Goal: Book appointment/travel/reservation

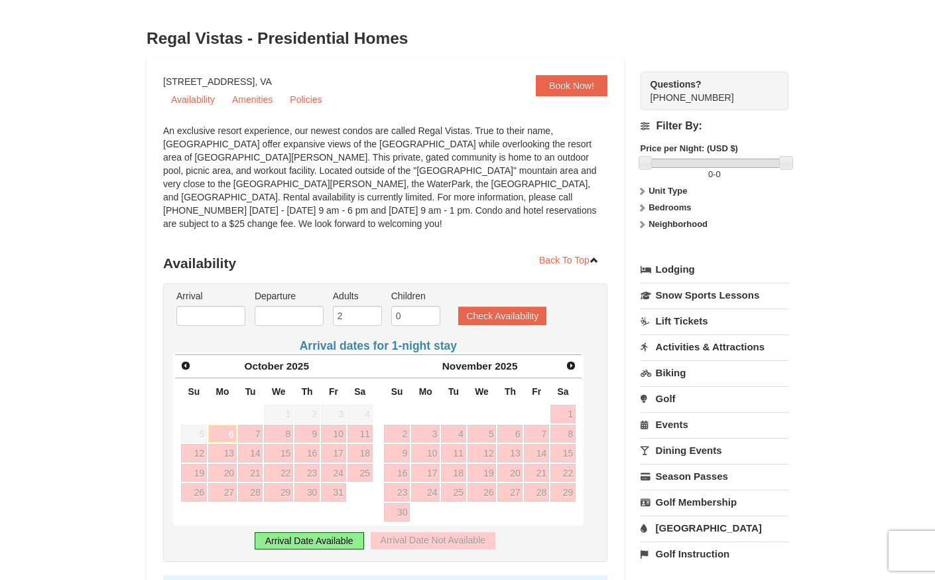
scroll to position [60, 0]
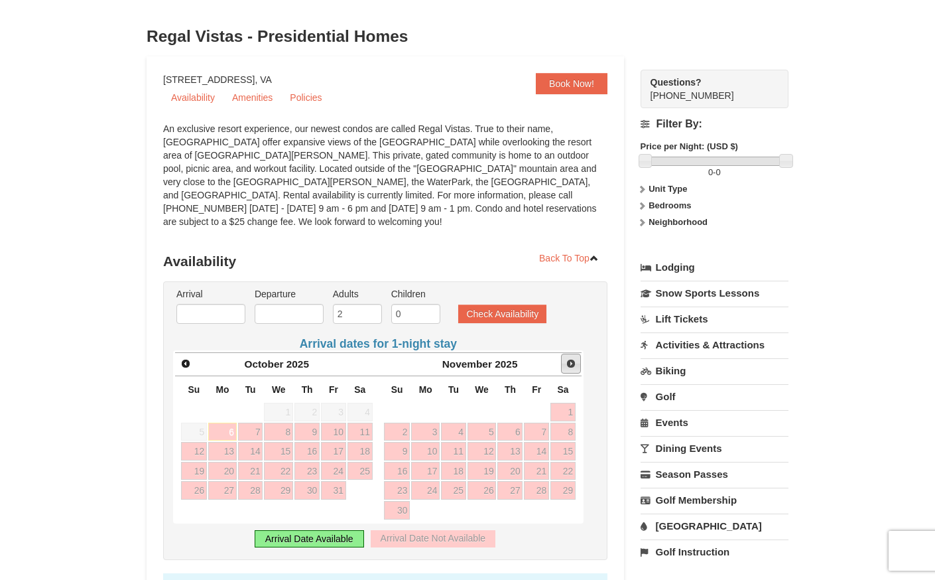
click at [572, 358] on span "Next" at bounding box center [571, 363] width 11 height 11
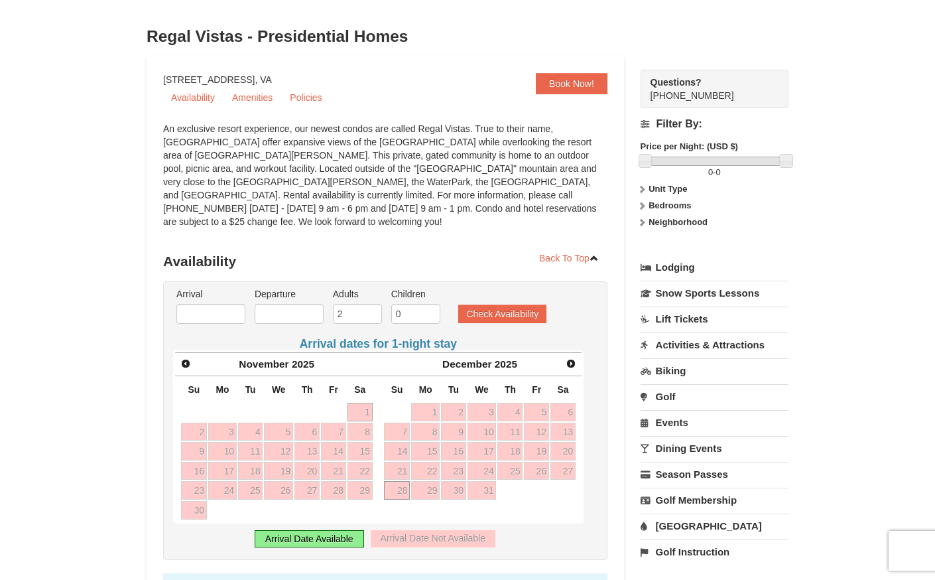
click at [395, 481] on link "28" at bounding box center [397, 490] width 26 height 19
type input "[DATE]"
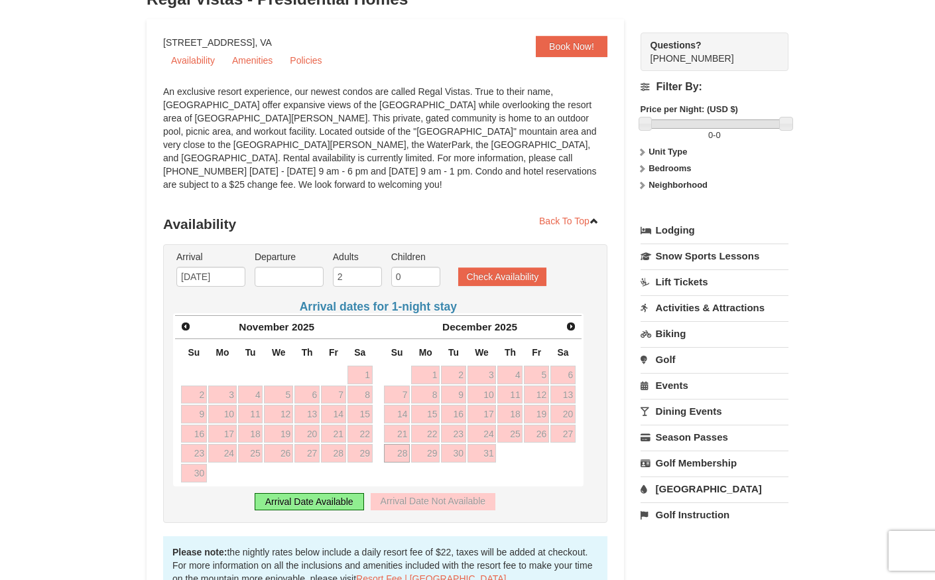
scroll to position [97, 0]
click at [299, 267] on input "text" at bounding box center [289, 277] width 69 height 20
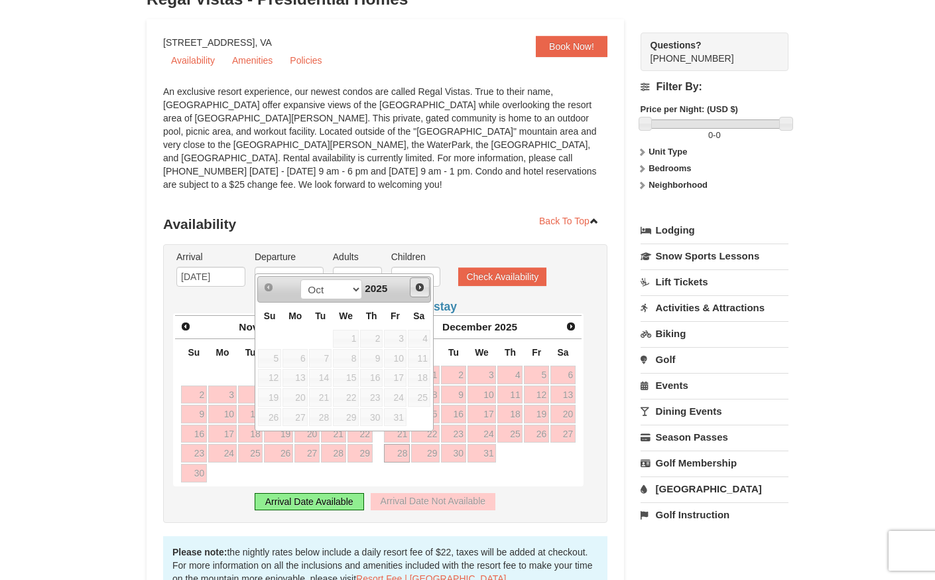
click at [425, 287] on span "Next" at bounding box center [420, 287] width 11 height 11
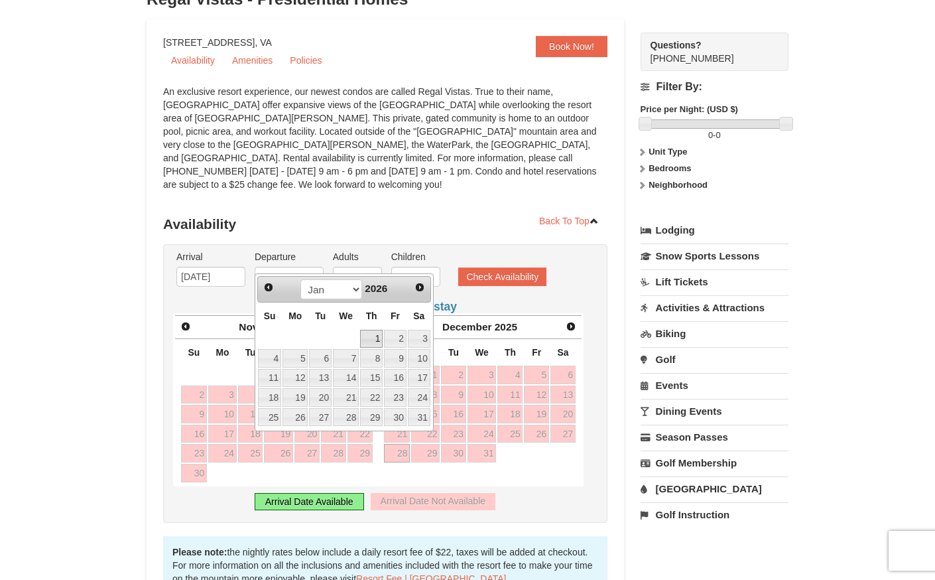
click at [379, 335] on link "1" at bounding box center [371, 339] width 23 height 19
type input "[DATE]"
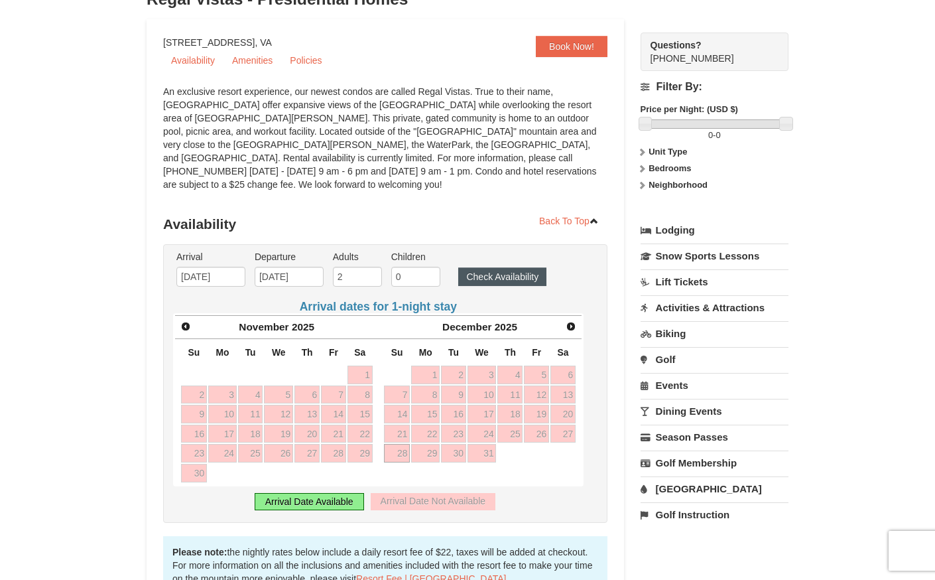
click at [517, 267] on button "Check Availability" at bounding box center [502, 276] width 88 height 19
